Goal: Task Accomplishment & Management: Use online tool/utility

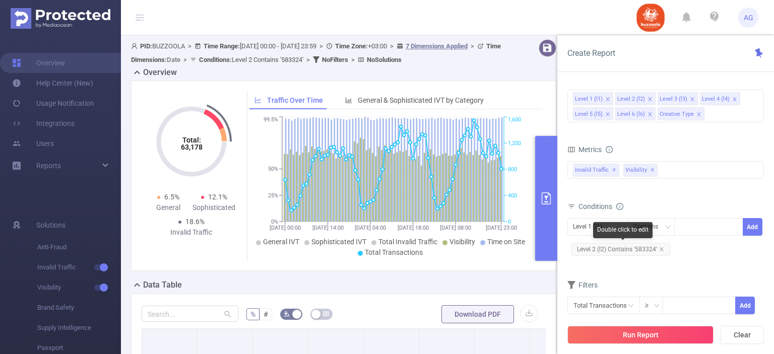
click at [640, 250] on span "Level 2 (l2) Contains '583324'" at bounding box center [621, 249] width 99 height 13
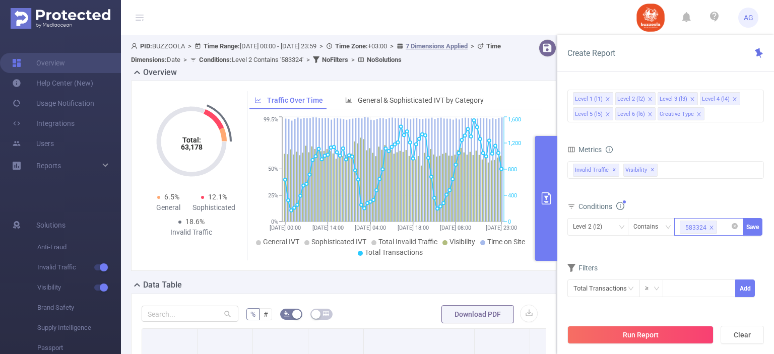
click at [709, 226] on icon "icon: close" at bounding box center [711, 227] width 5 height 5
click at [708, 226] on div at bounding box center [709, 227] width 58 height 17
paste input "590852"
type input "590852"
click at [709, 251] on li "590852" at bounding box center [708, 246] width 69 height 16
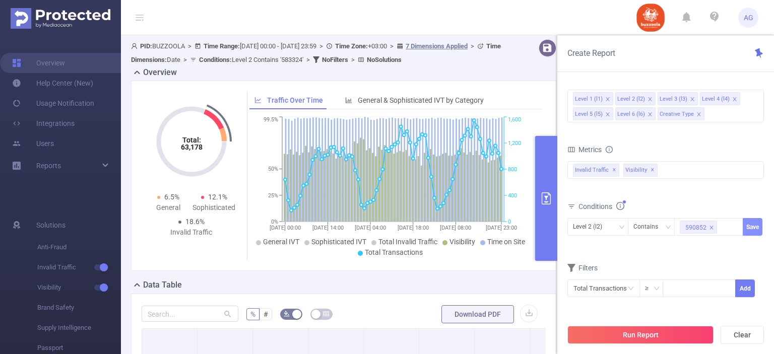
click at [755, 228] on button "Save" at bounding box center [753, 227] width 20 height 18
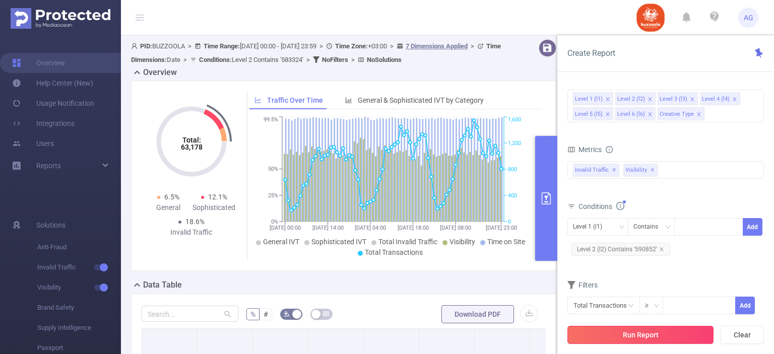
click at [646, 336] on button "Run Report" at bounding box center [641, 335] width 146 height 18
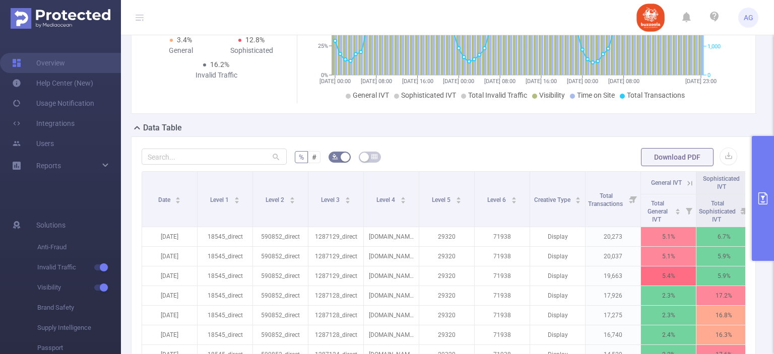
scroll to position [161, 0]
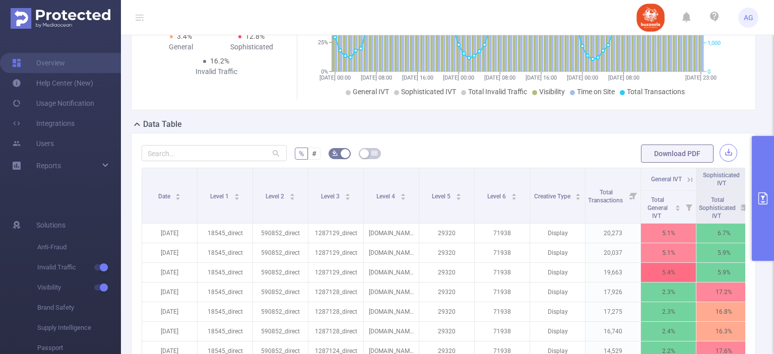
drag, startPoint x: 730, startPoint y: 154, endPoint x: 720, endPoint y: 151, distance: 10.5
click at [720, 151] on form "% # Download PDF" at bounding box center [444, 154] width 604 height 20
click at [720, 151] on button "button" at bounding box center [729, 153] width 18 height 18
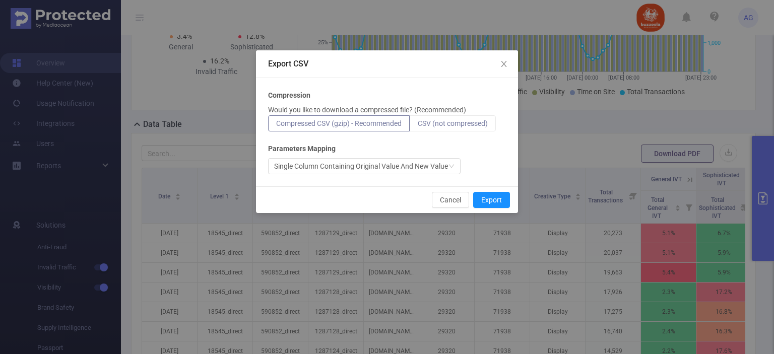
click at [447, 123] on span "CSV (not compressed)" at bounding box center [453, 123] width 70 height 8
click at [418, 126] on input "CSV (not compressed)" at bounding box center [418, 126] width 0 height 0
click at [491, 197] on button "Export" at bounding box center [491, 200] width 37 height 16
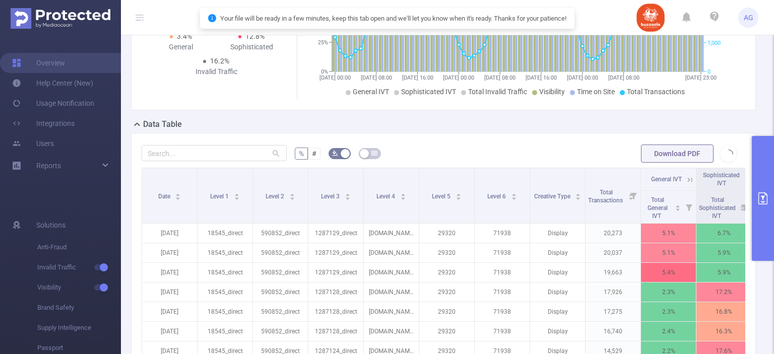
click at [556, 126] on div "Data Table" at bounding box center [447, 125] width 633 height 14
click at [755, 195] on button "primary" at bounding box center [763, 198] width 22 height 125
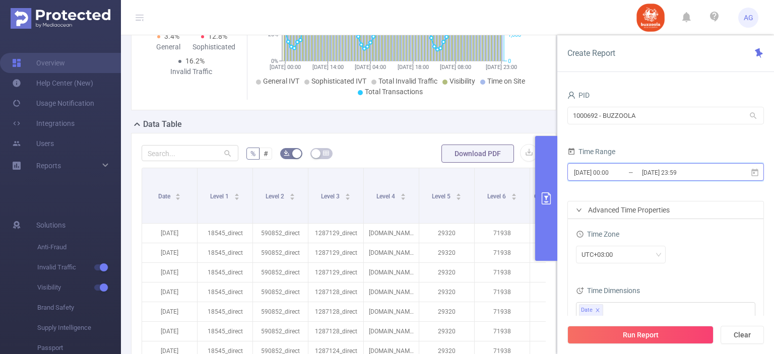
click at [618, 180] on span "[DATE] 00:00 _ [DATE] 23:59" at bounding box center [666, 172] width 197 height 18
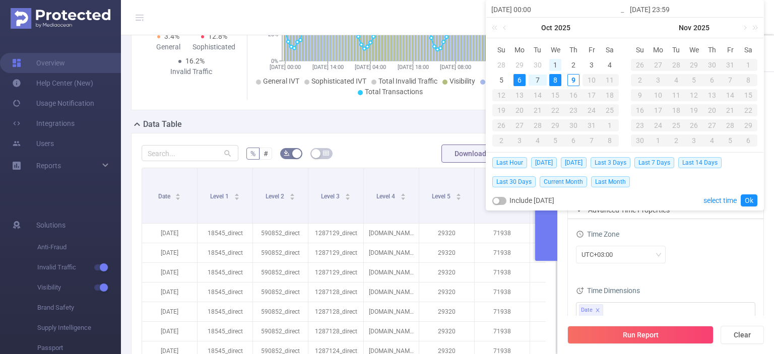
click at [552, 68] on div "1" at bounding box center [555, 65] width 12 height 12
click at [555, 81] on div "8" at bounding box center [555, 80] width 12 height 12
type input "[DATE] 00:00"
click at [750, 197] on link "Ok" at bounding box center [749, 201] width 17 height 12
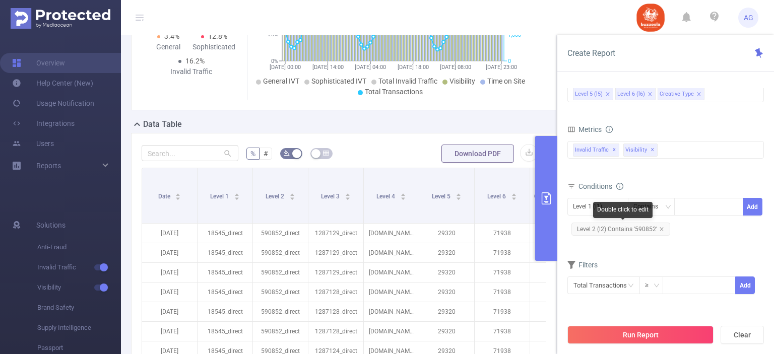
click at [643, 230] on span "Level 2 (l2) Contains '590852'" at bounding box center [621, 229] width 99 height 13
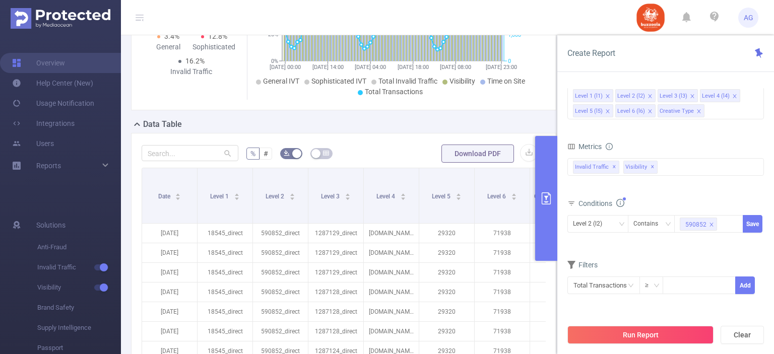
click at [713, 223] on icon "icon: close" at bounding box center [711, 224] width 5 height 5
click at [703, 226] on div at bounding box center [709, 224] width 58 height 17
paste input "583576"
type input "583576"
click at [691, 248] on li "583576" at bounding box center [708, 243] width 69 height 16
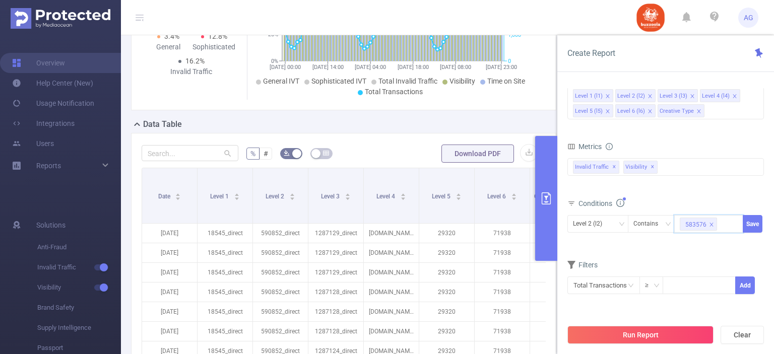
paste input "585798"
type input "585798"
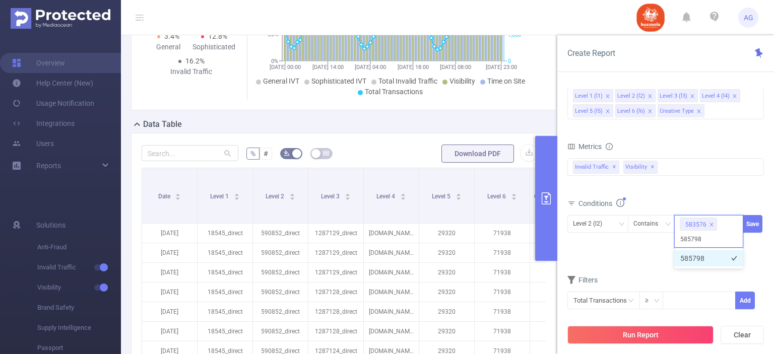
click at [709, 262] on li "585798" at bounding box center [708, 259] width 69 height 16
paste input "587998"
type input "587998"
click at [709, 262] on li "587998" at bounding box center [708, 259] width 69 height 16
click at [752, 226] on button "Save" at bounding box center [753, 224] width 20 height 18
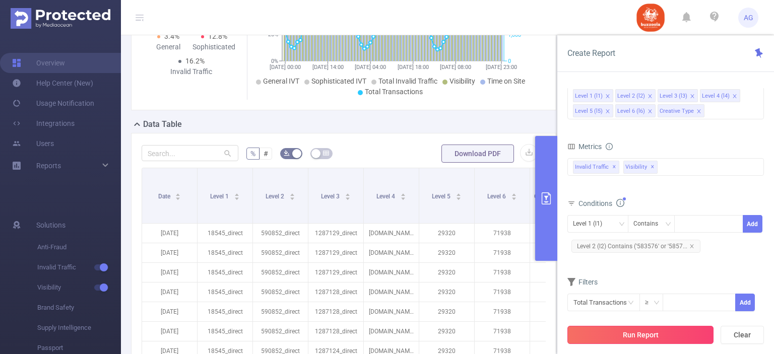
click at [627, 336] on button "Run Report" at bounding box center [641, 335] width 146 height 18
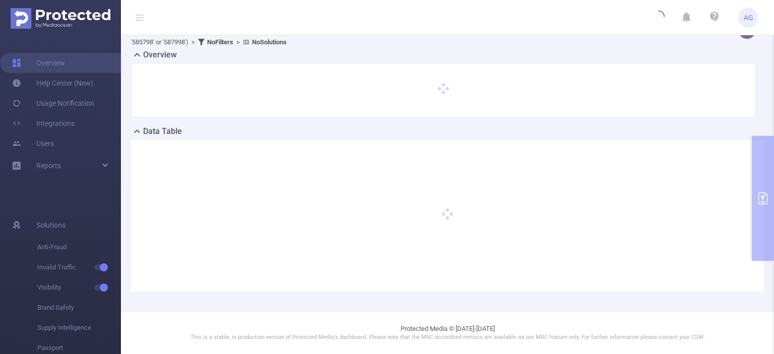
scroll to position [16, 0]
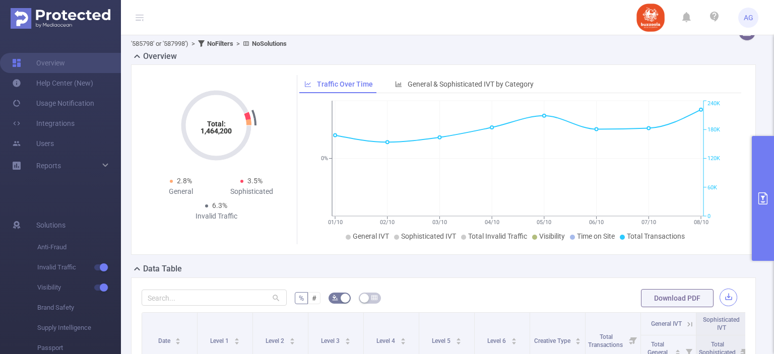
click at [720, 298] on button "button" at bounding box center [729, 298] width 18 height 18
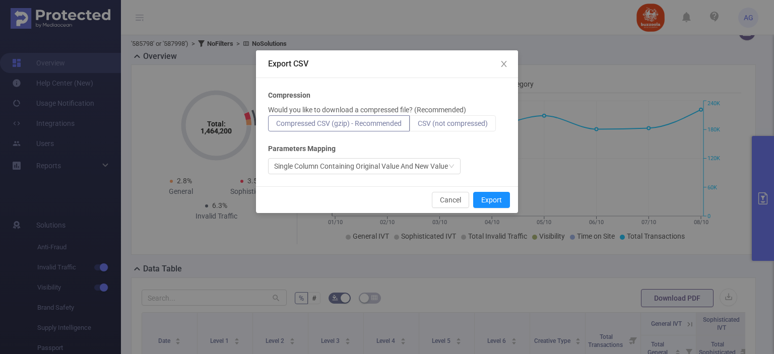
click at [462, 122] on span "CSV (not compressed)" at bounding box center [453, 123] width 70 height 8
click at [418, 126] on input "CSV (not compressed)" at bounding box center [418, 126] width 0 height 0
click at [488, 203] on button "Export" at bounding box center [491, 200] width 37 height 16
